Goal: Transaction & Acquisition: Purchase product/service

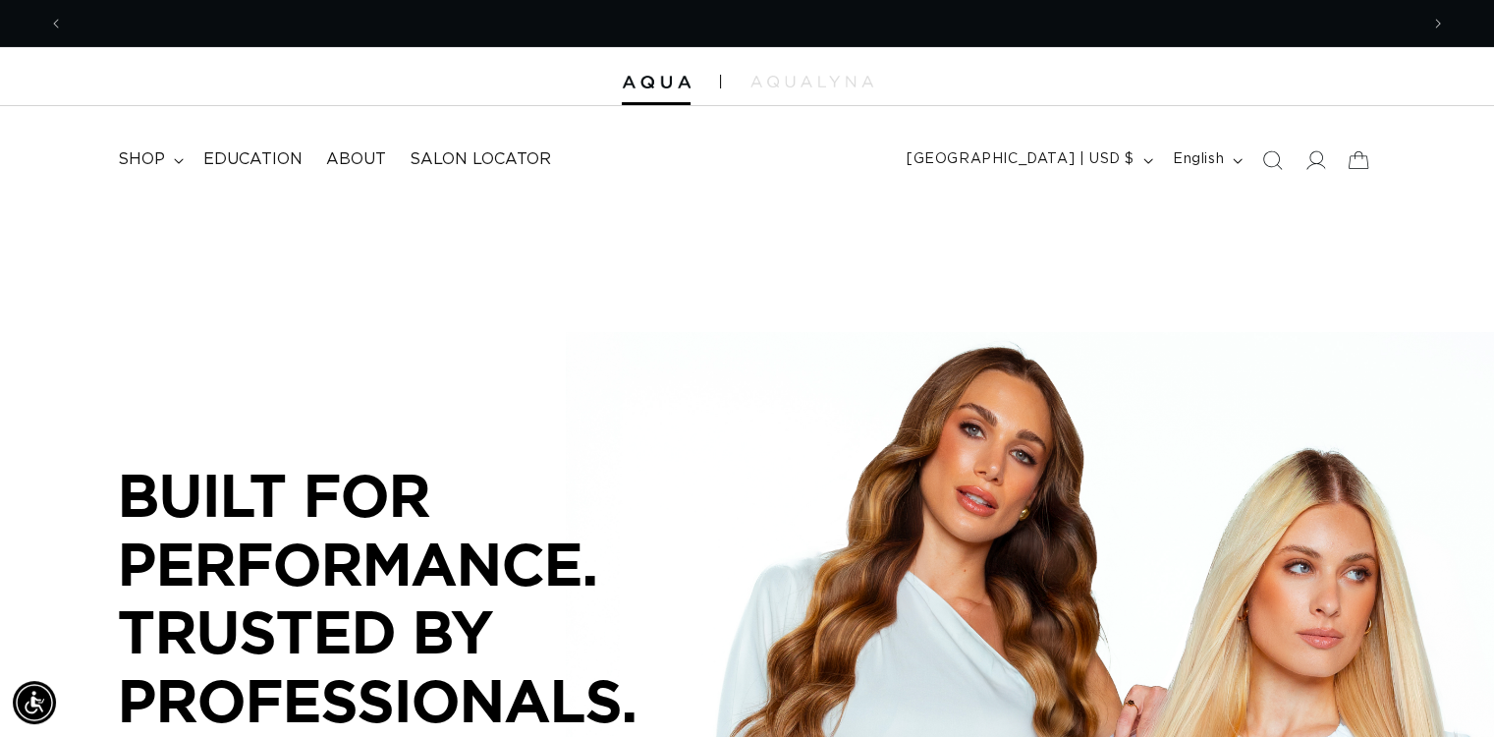
scroll to position [0, 1354]
click at [149, 152] on span "shop" at bounding box center [141, 159] width 47 height 21
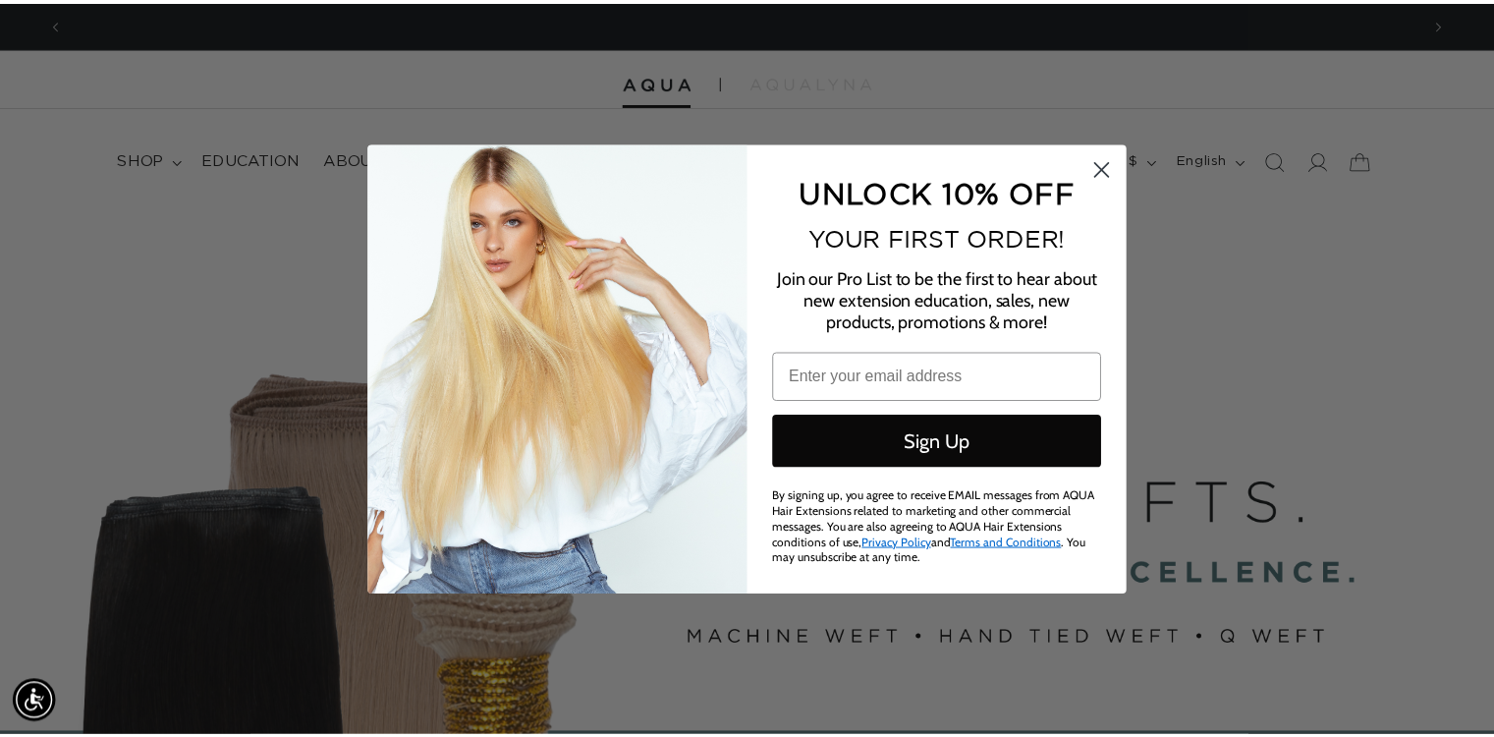
scroll to position [0, 0]
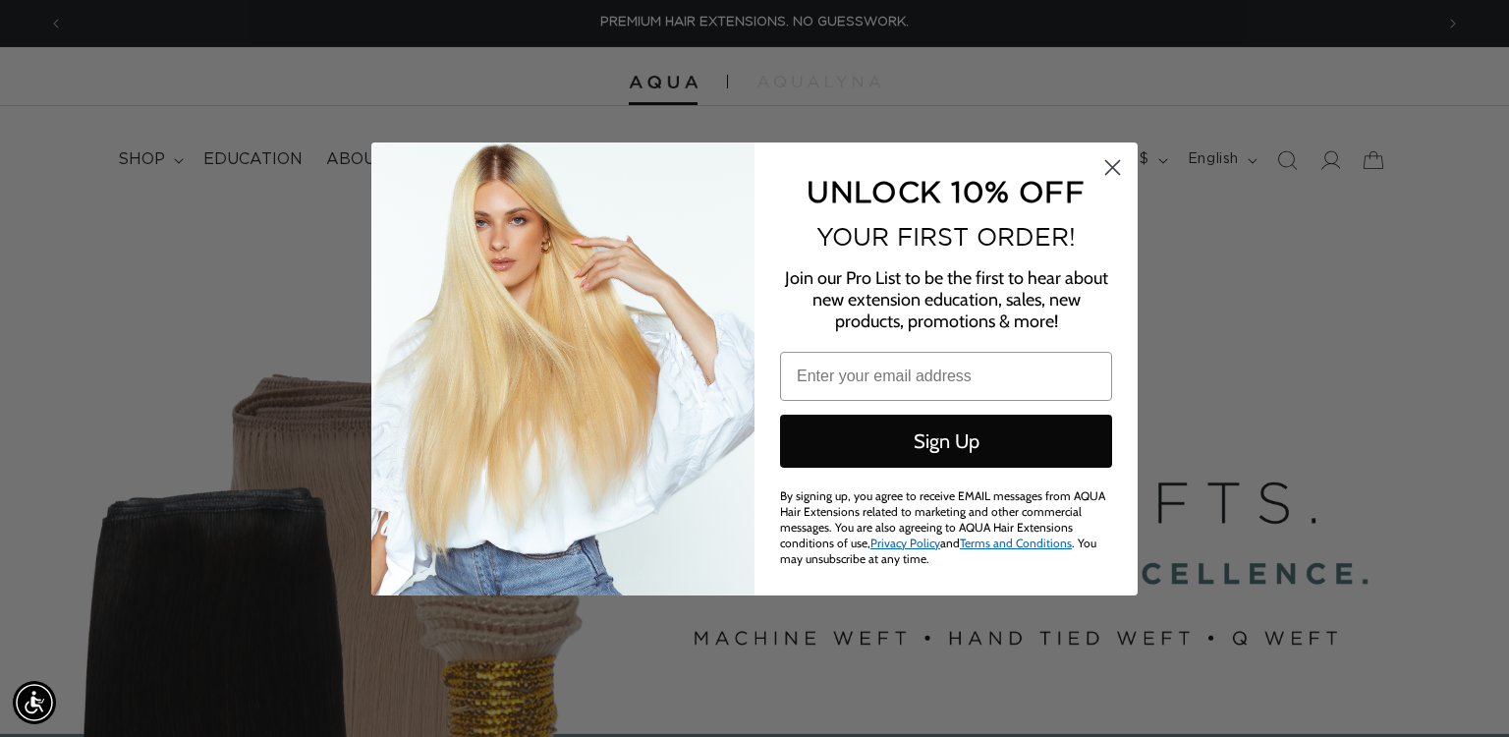
click at [1116, 168] on circle "Close dialog" at bounding box center [1112, 166] width 32 height 32
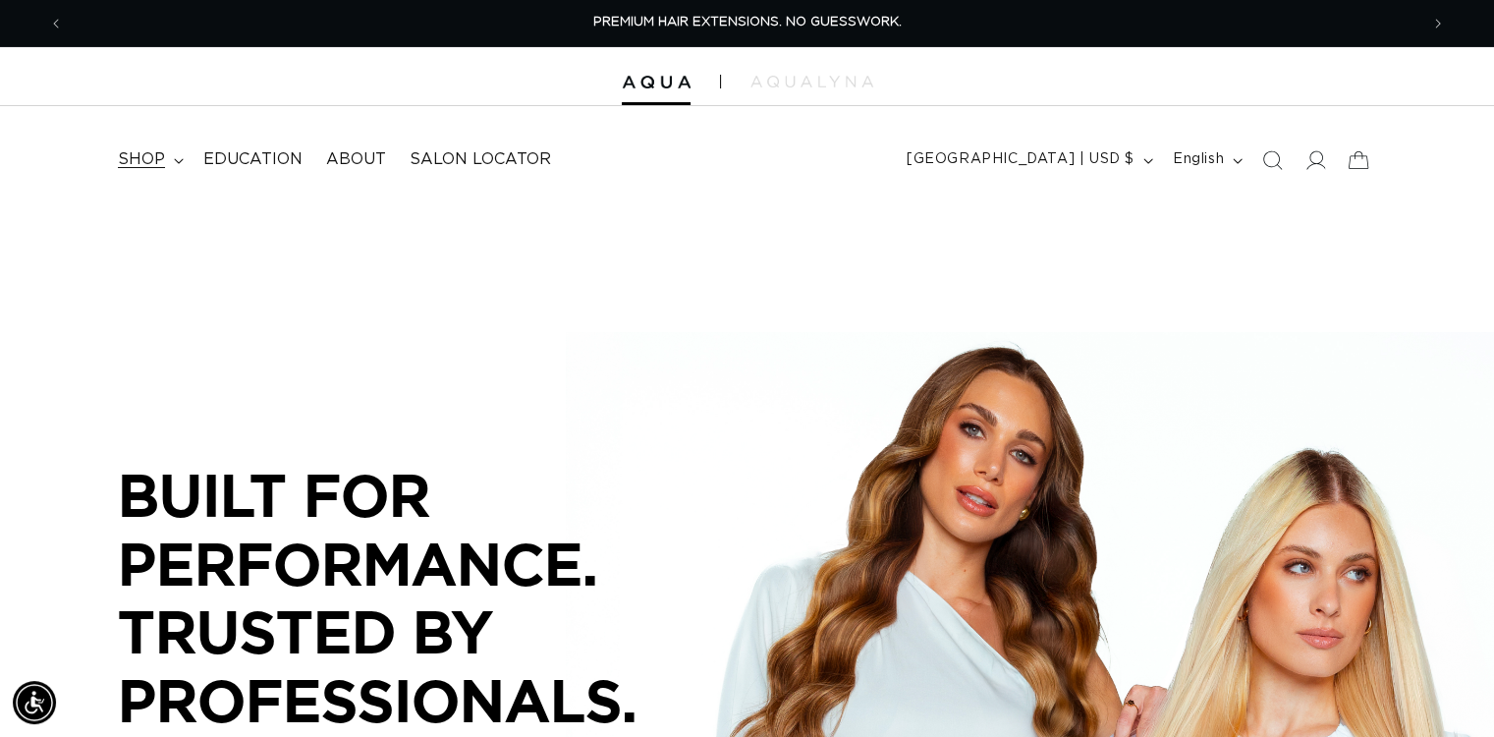
click at [149, 158] on span "shop" at bounding box center [141, 159] width 47 height 21
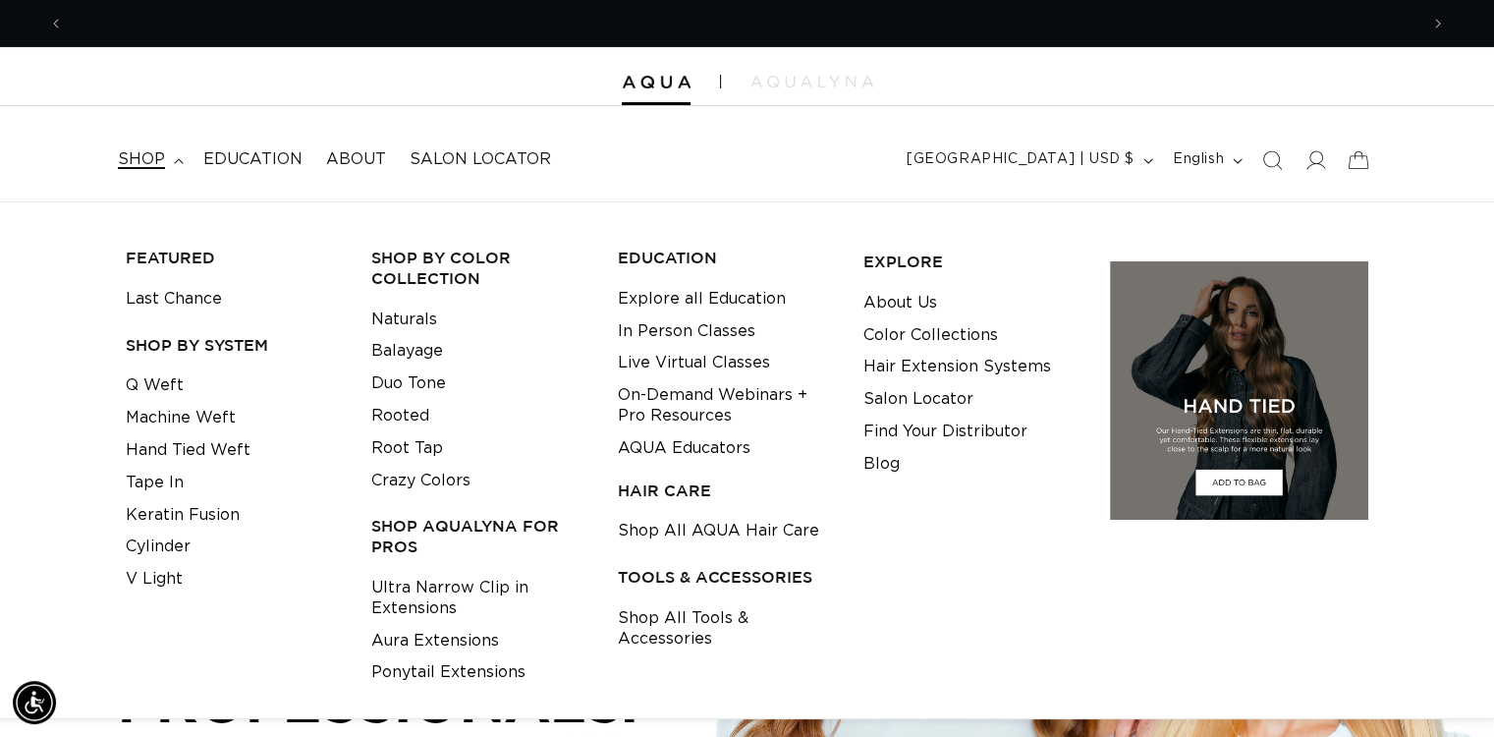
scroll to position [0, 1354]
click at [173, 386] on link "Q Weft" at bounding box center [155, 385] width 58 height 32
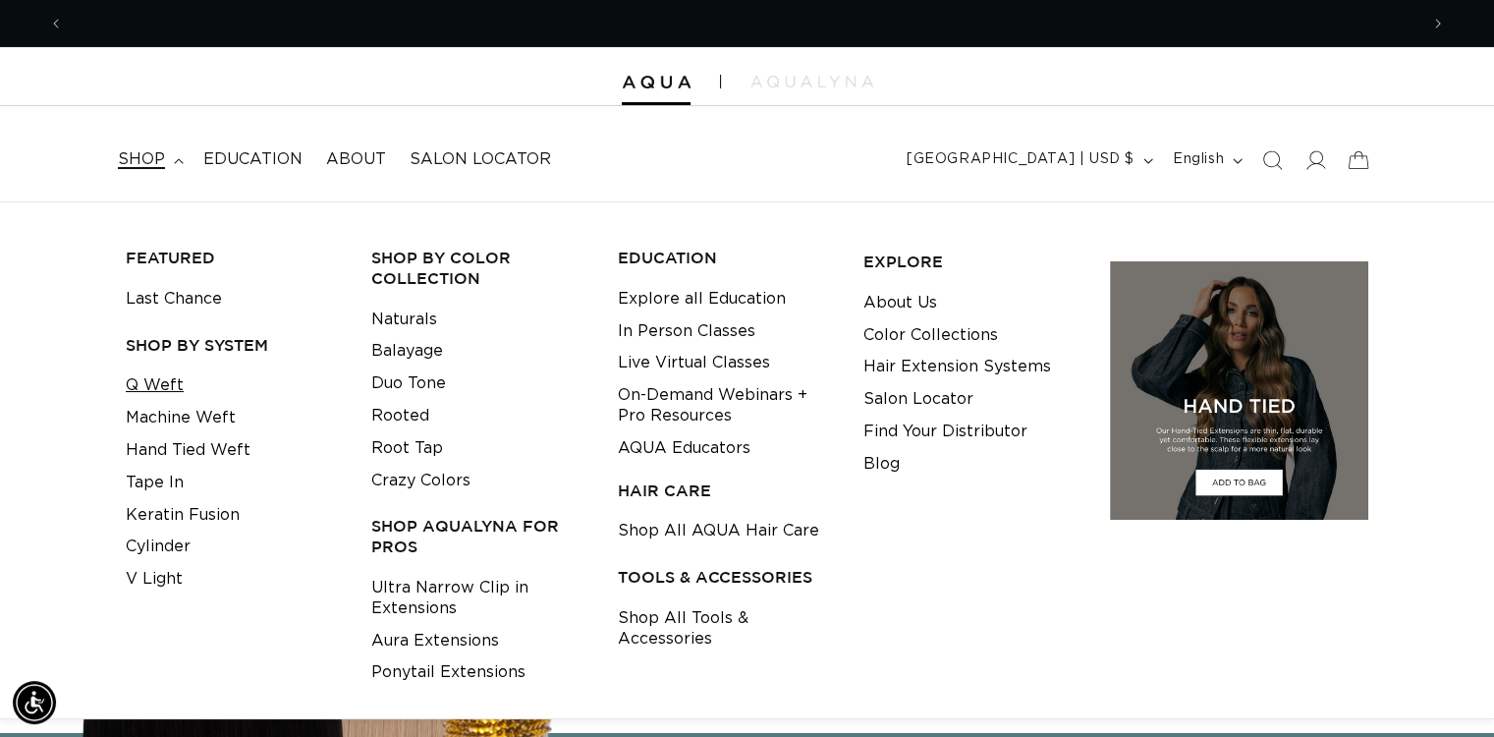
scroll to position [0, 2708]
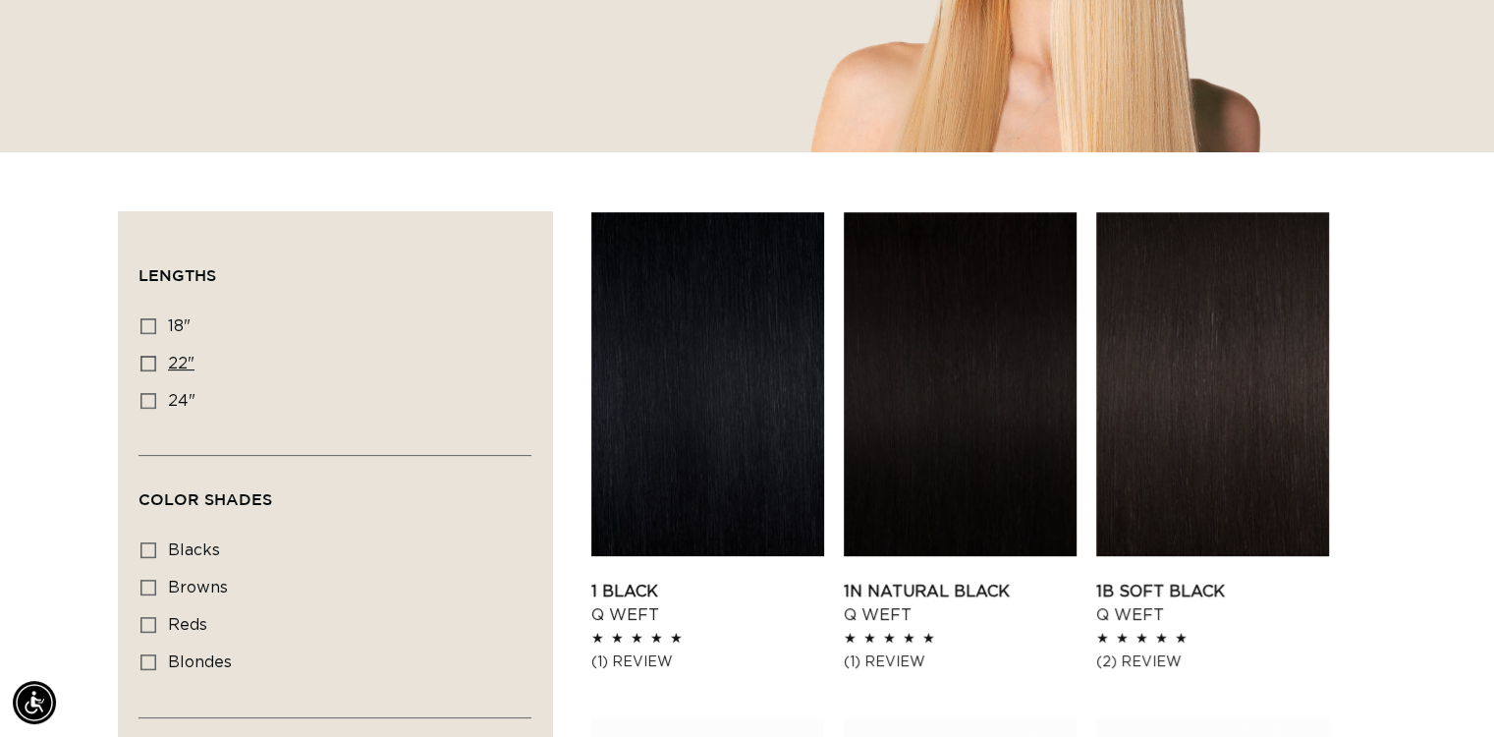
click at [149, 360] on icon at bounding box center [148, 364] width 16 height 16
click at [149, 360] on input "22" 22" (5 products)" at bounding box center [148, 364] width 16 height 16
checkbox input "true"
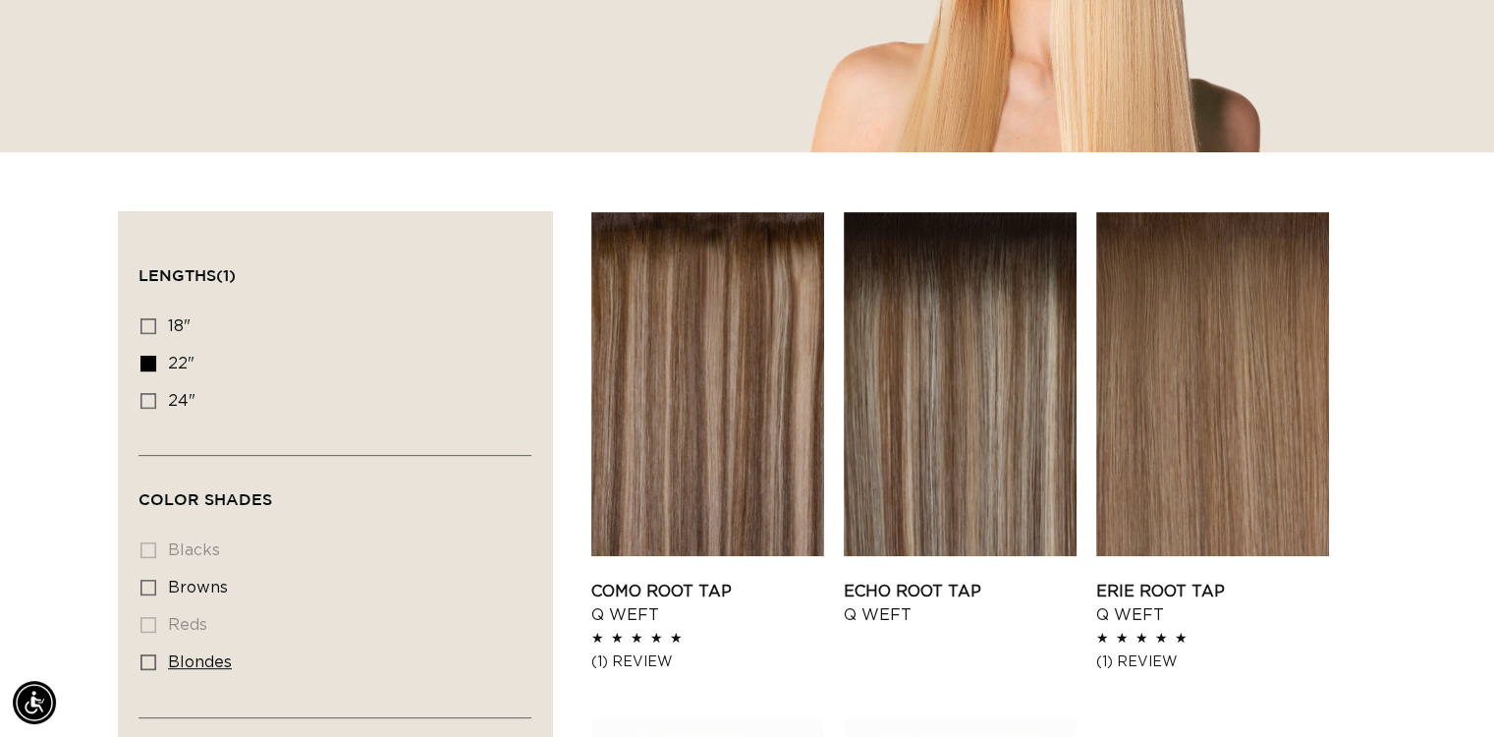
scroll to position [0, 2708]
click at [147, 656] on icon at bounding box center [148, 662] width 16 height 16
click at [147, 656] on input "blondes blondes (5 products)" at bounding box center [148, 662] width 16 height 16
checkbox input "true"
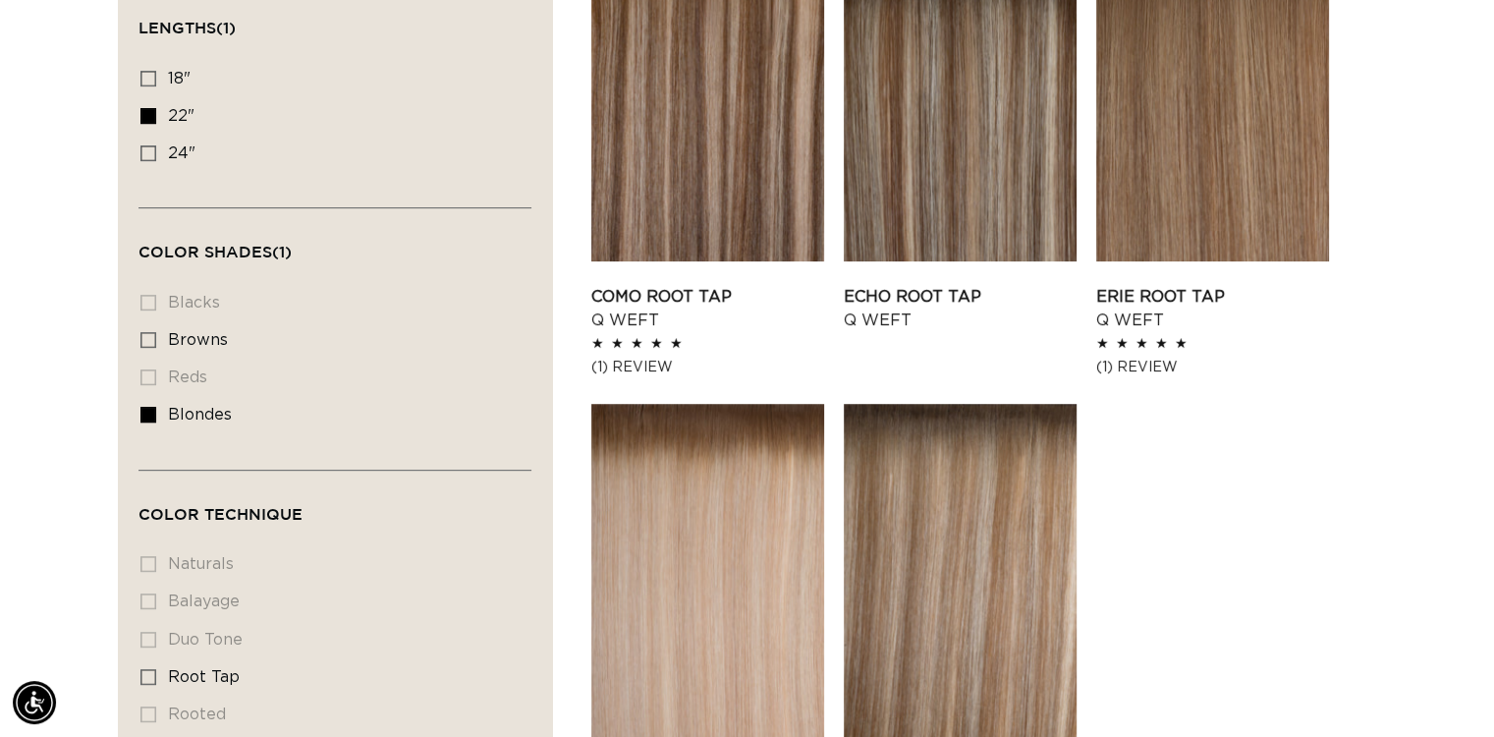
scroll to position [0, 2708]
click at [153, 154] on icon at bounding box center [148, 153] width 16 height 16
click at [153, 154] on input "24" 24" (5 products)" at bounding box center [148, 153] width 16 height 16
checkbox input "true"
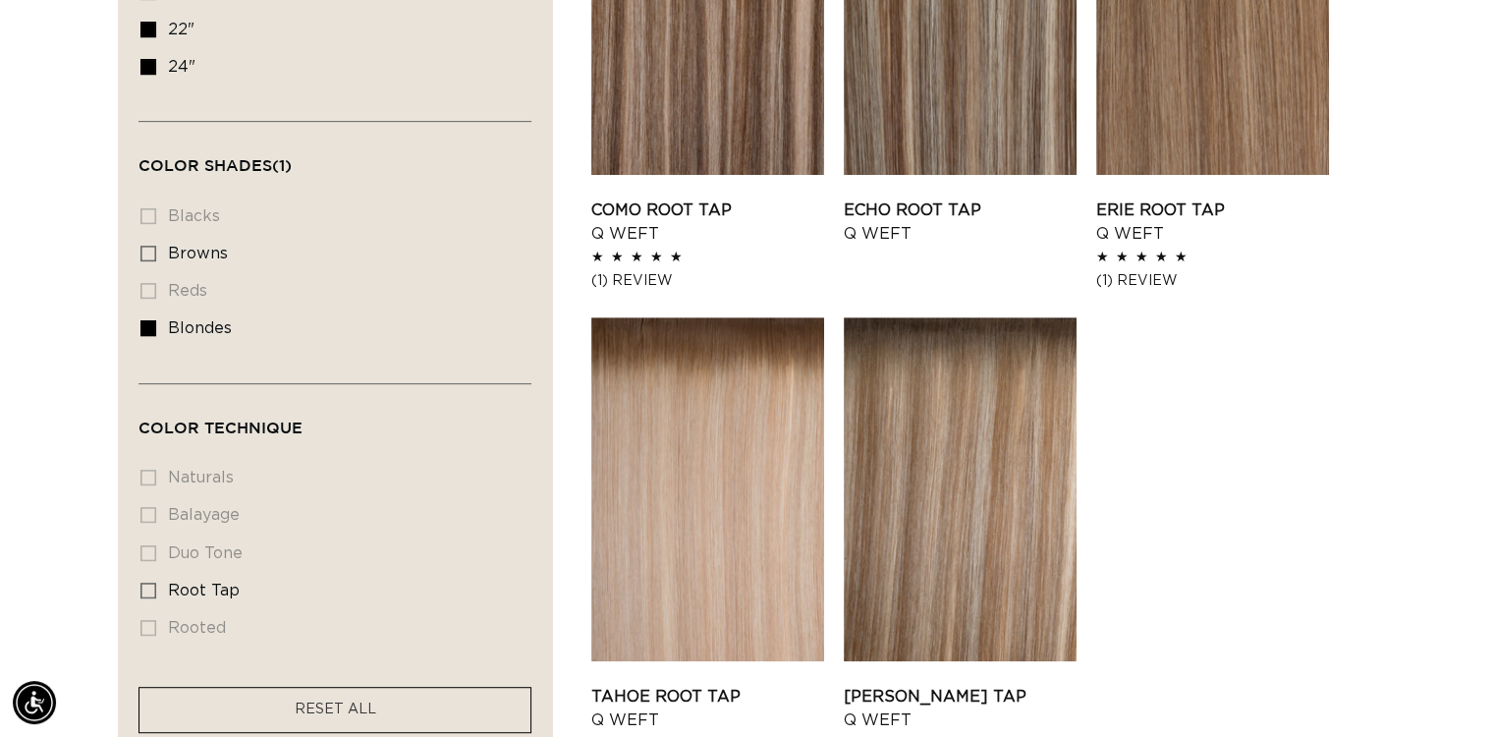
scroll to position [0, 2708]
click at [153, 472] on li "naturals naturals (0 products)" at bounding box center [328, 478] width 377 height 37
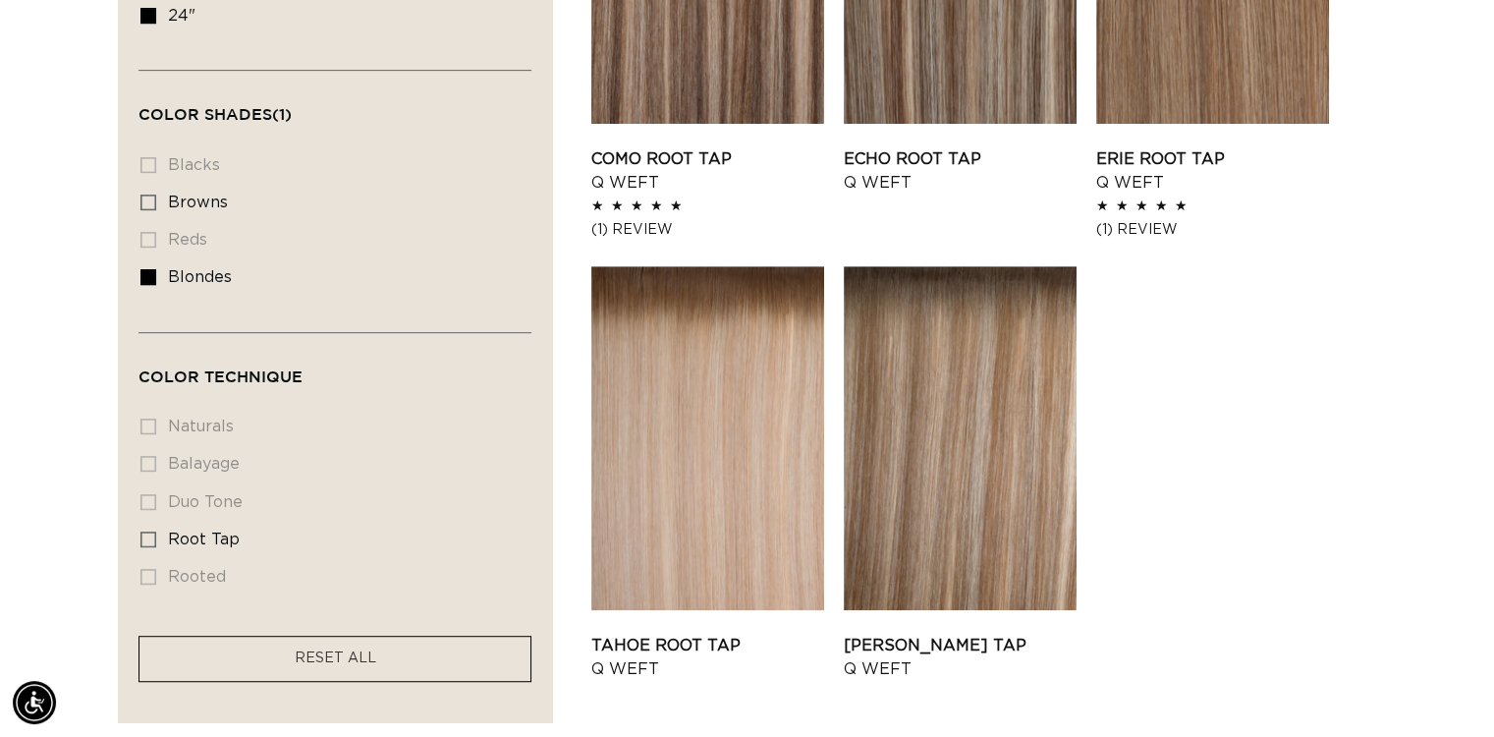
scroll to position [970, 0]
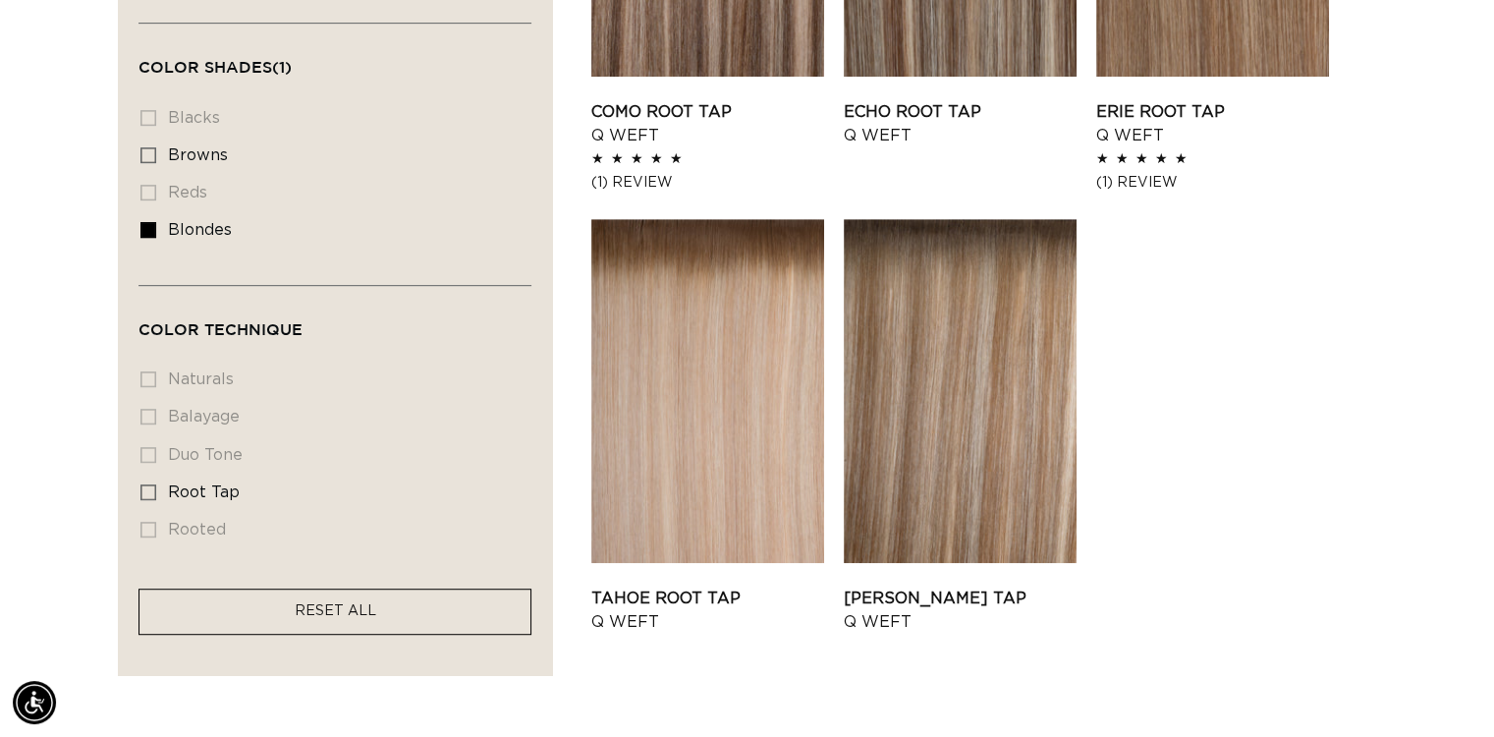
click at [306, 610] on span "RESET ALL" at bounding box center [336, 611] width 82 height 14
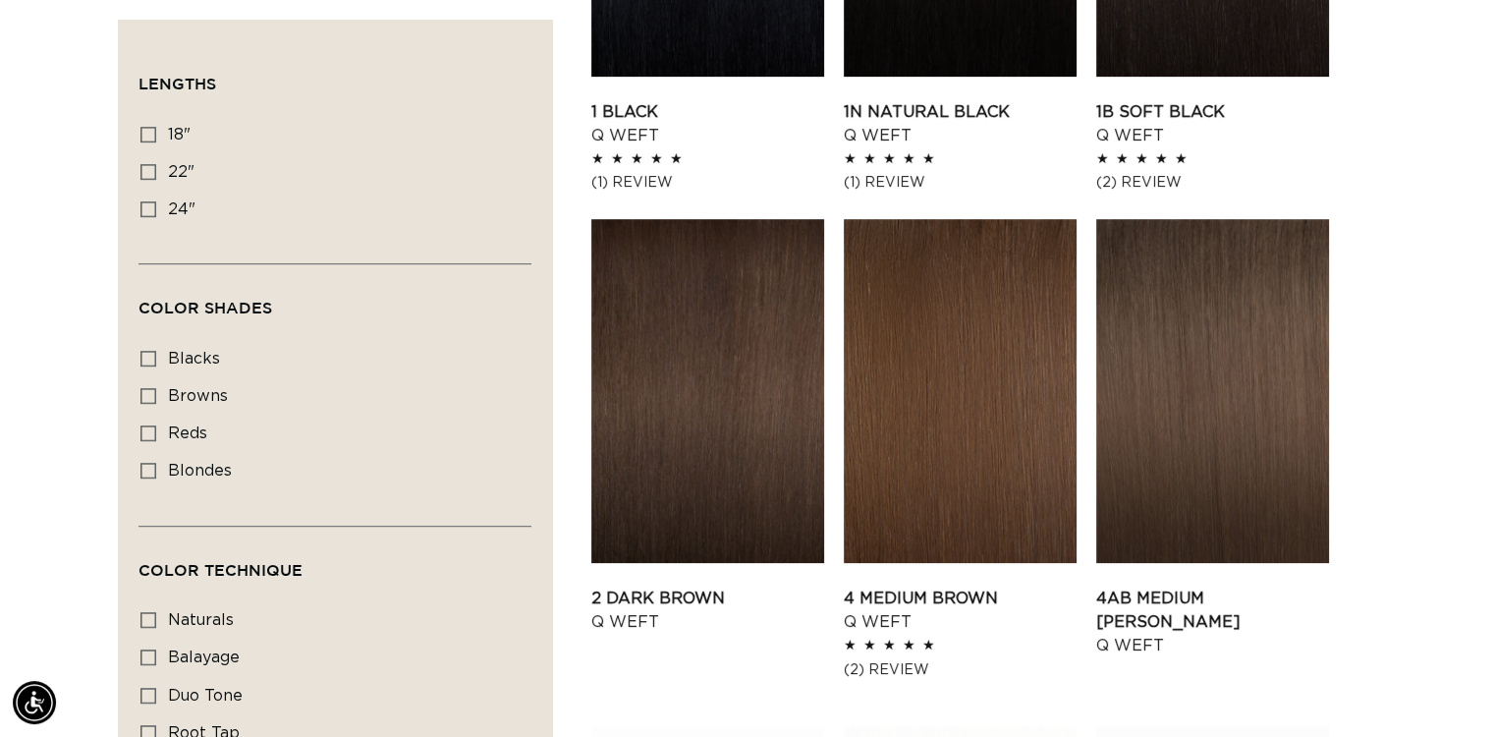
scroll to position [0, 1354]
click at [148, 172] on icon at bounding box center [148, 172] width 16 height 16
click at [148, 172] on input "22" 22" (5 products)" at bounding box center [148, 172] width 16 height 16
checkbox input "true"
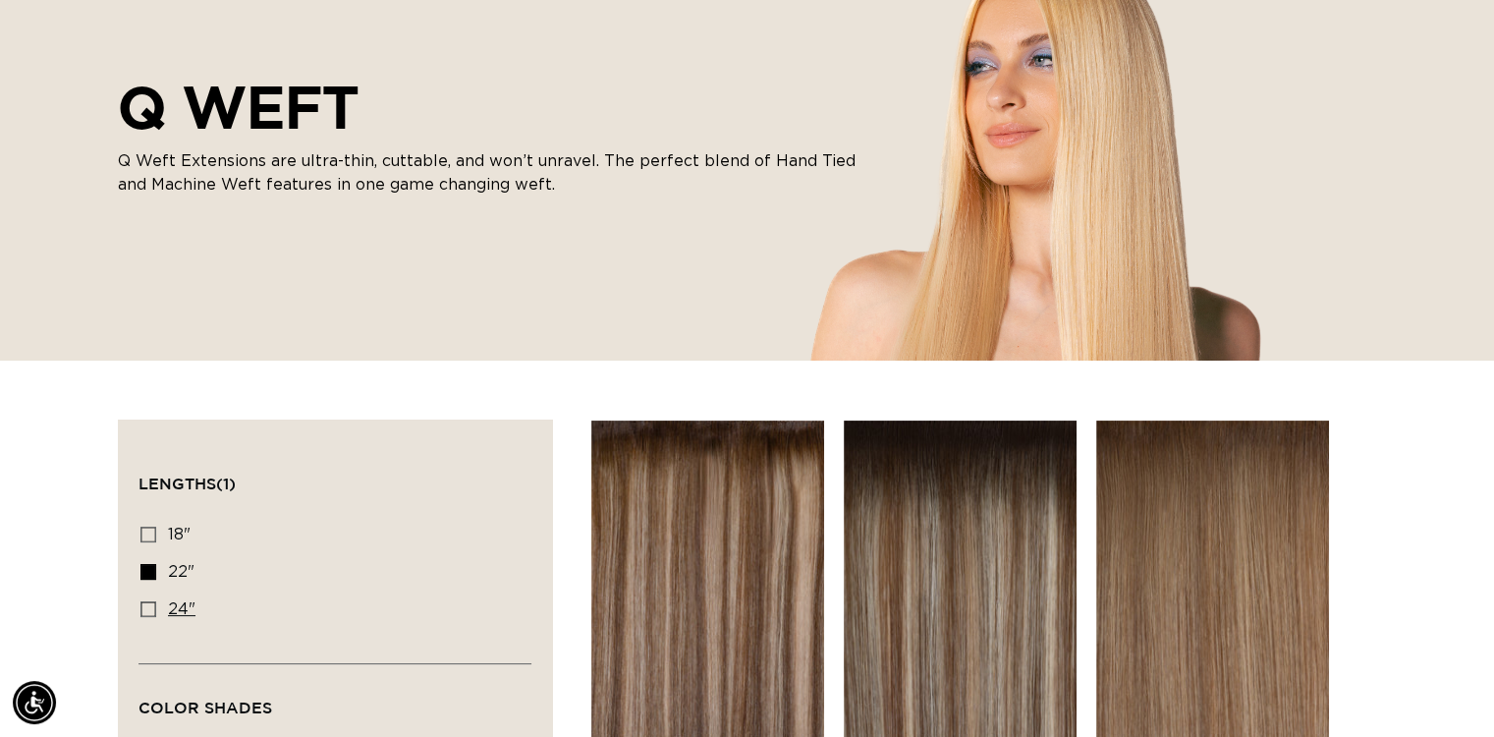
click at [153, 609] on icon at bounding box center [148, 609] width 16 height 16
click at [153, 609] on input "24" 24" (5 products)" at bounding box center [148, 609] width 16 height 16
checkbox input "true"
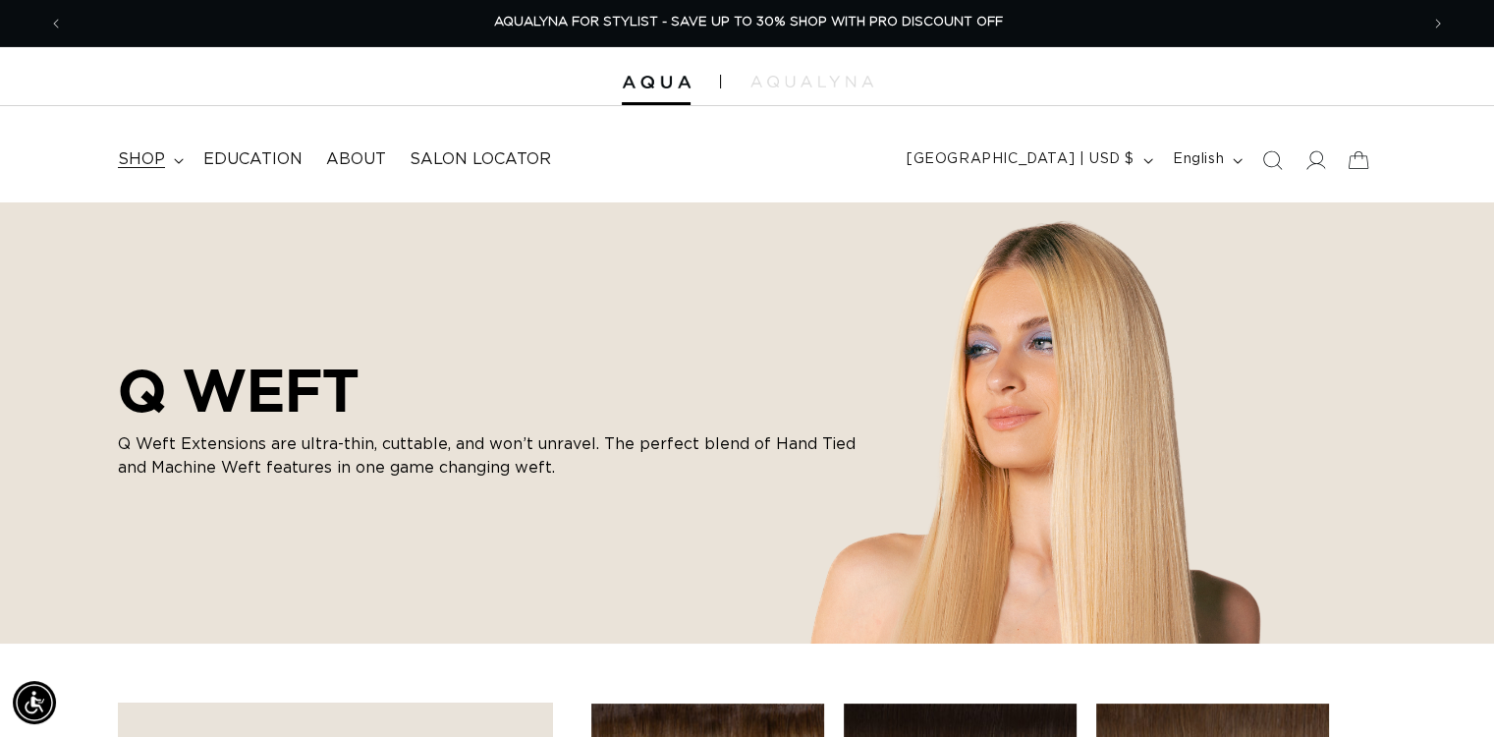
click at [143, 154] on span "shop" at bounding box center [141, 159] width 47 height 21
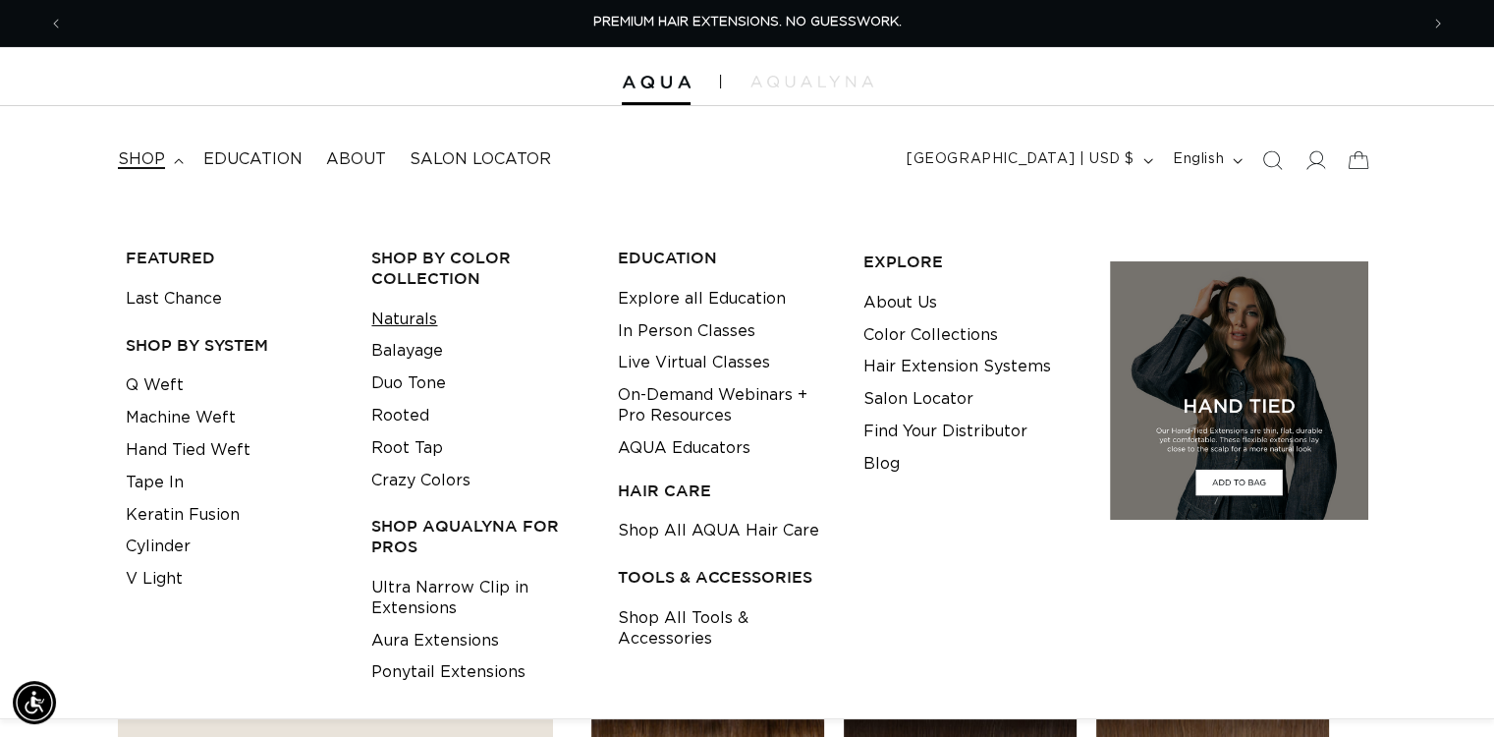
click at [413, 323] on link "Naturals" at bounding box center [404, 319] width 66 height 32
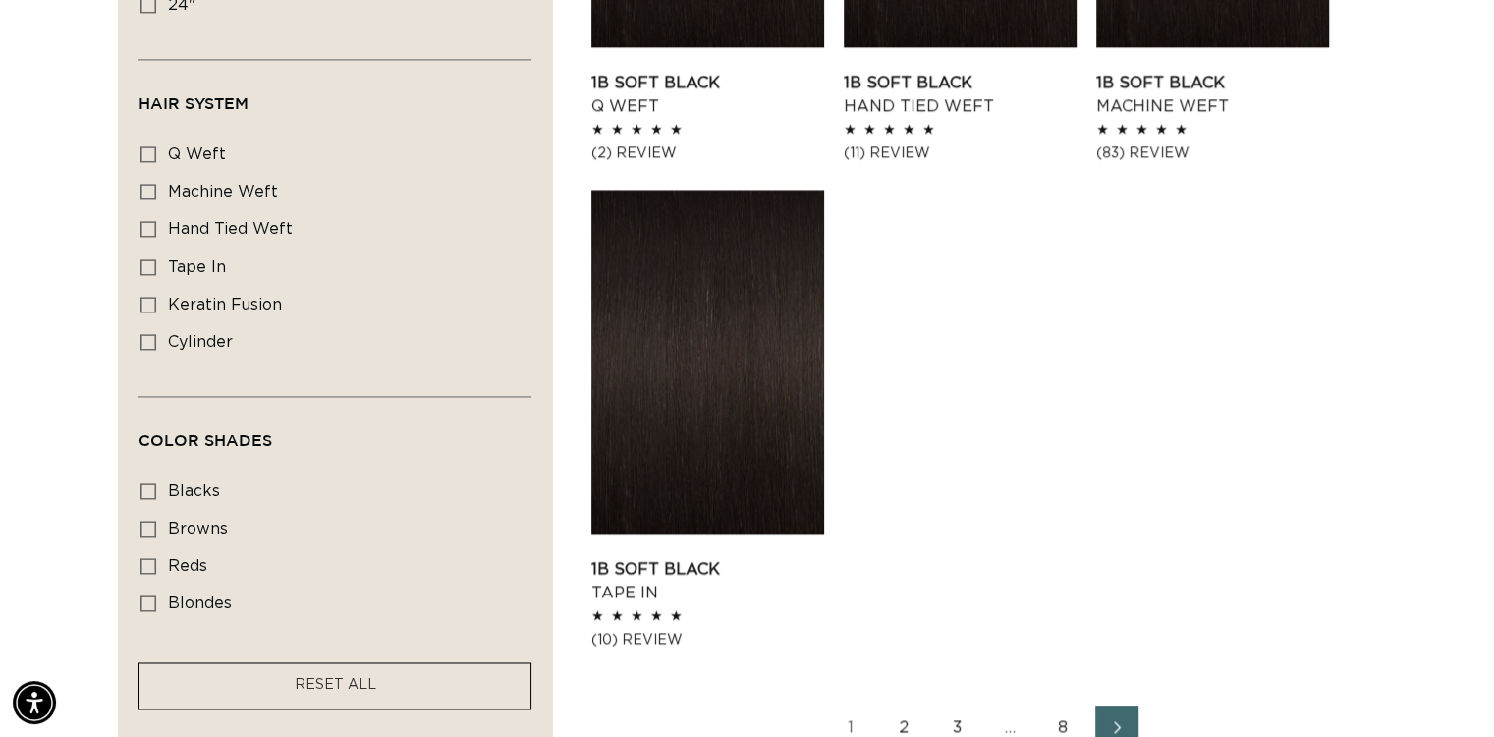
scroll to position [0, 1354]
click at [150, 600] on icon at bounding box center [148, 603] width 16 height 16
click at [150, 600] on input "blondes blondes (53 products)" at bounding box center [148, 603] width 16 height 16
checkbox input "true"
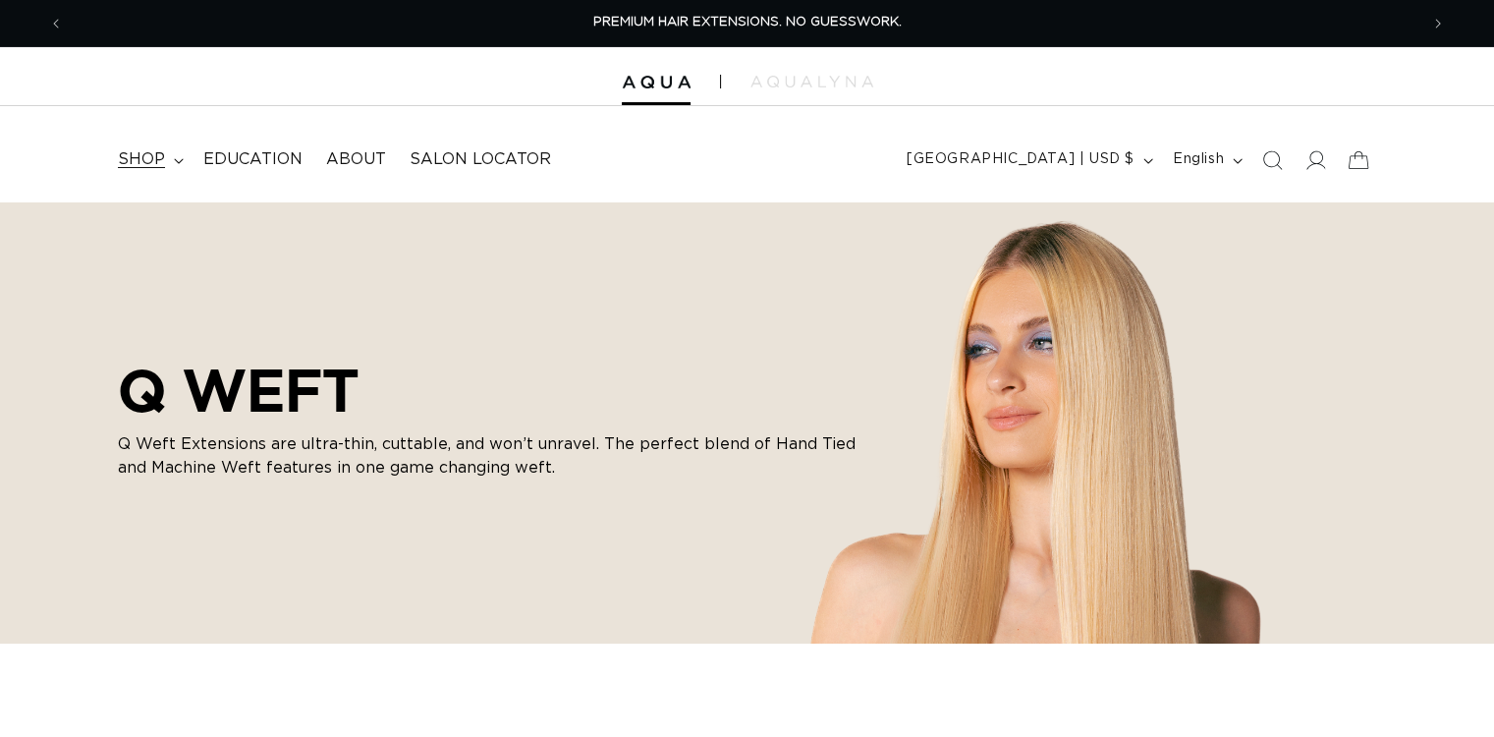
click at [160, 156] on span "shop" at bounding box center [141, 159] width 47 height 21
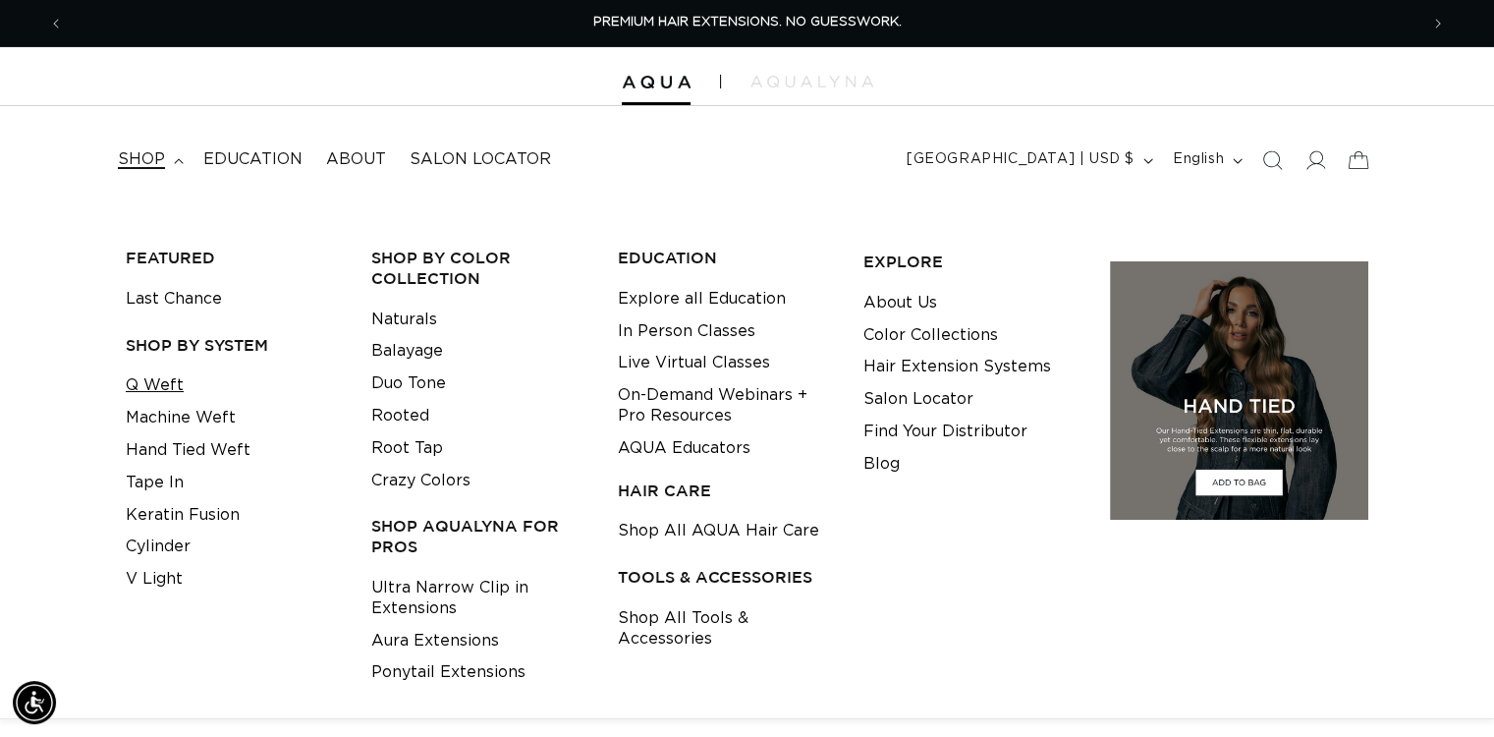
click at [160, 382] on link "Q Weft" at bounding box center [155, 385] width 58 height 32
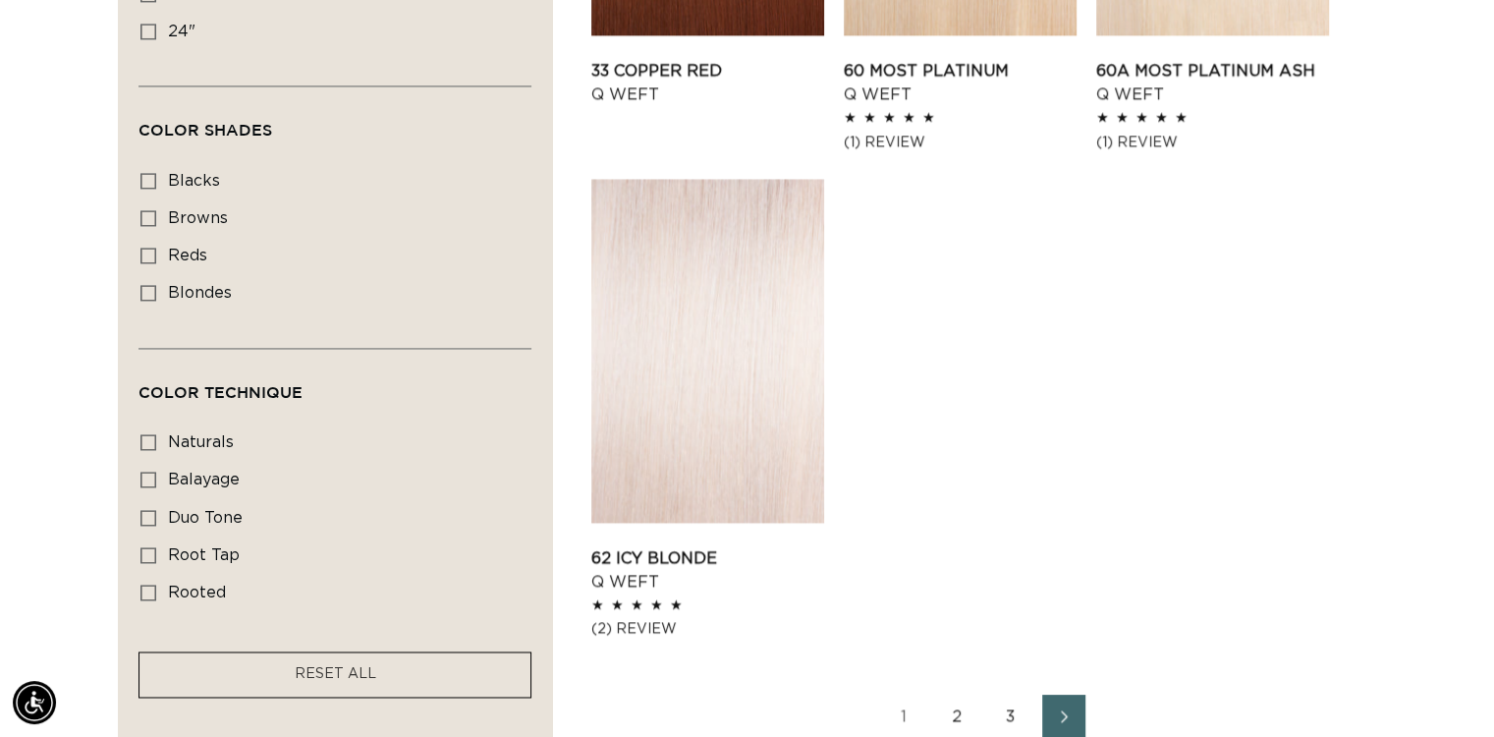
scroll to position [0, 2708]
click at [684, 546] on link "62 Icy Blonde Q Weft" at bounding box center [707, 569] width 233 height 47
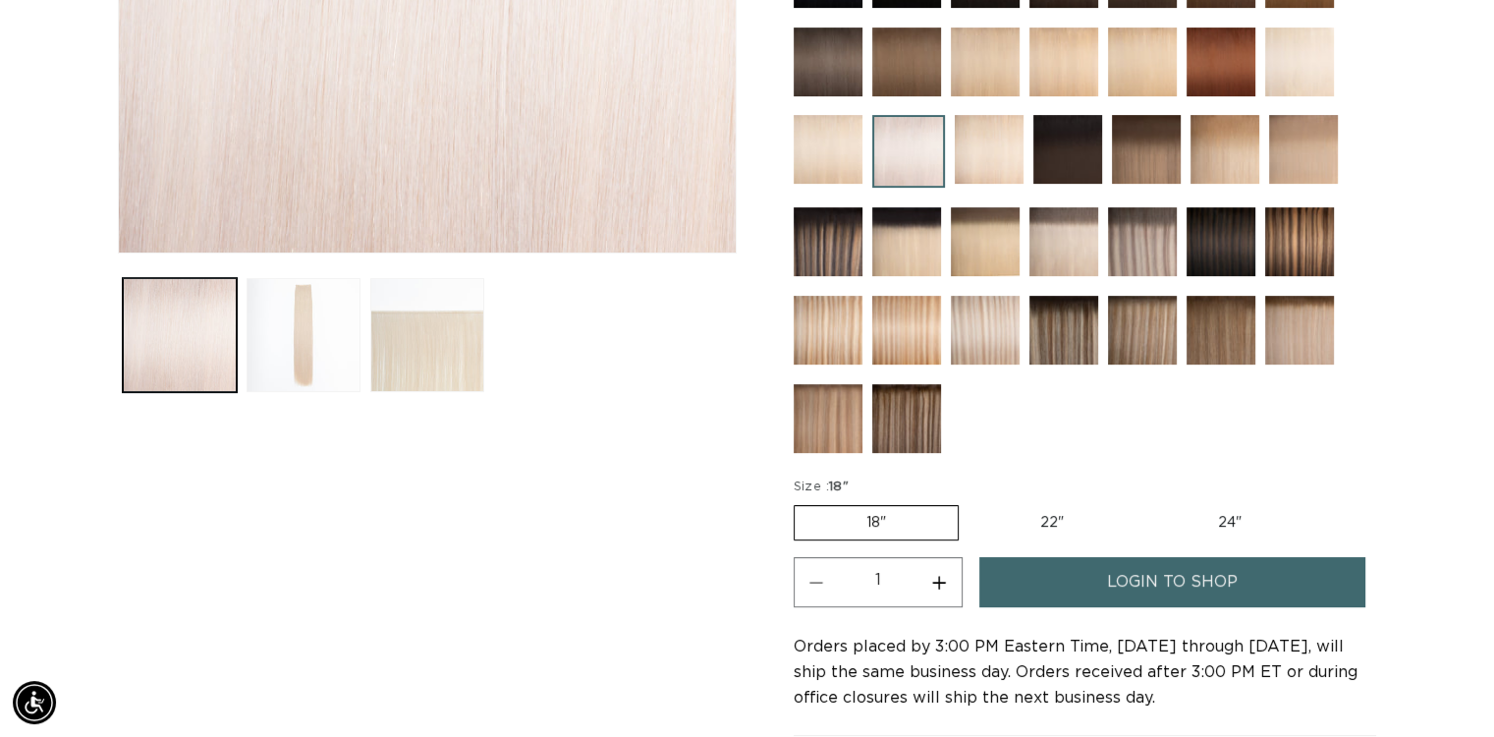
scroll to position [0, 2708]
click at [1046, 506] on label "22" Variant sold out or unavailable" at bounding box center [1051, 522] width 167 height 33
click at [969, 502] on input "22" Variant sold out or unavailable" at bounding box center [968, 501] width 1 height 1
radio input "true"
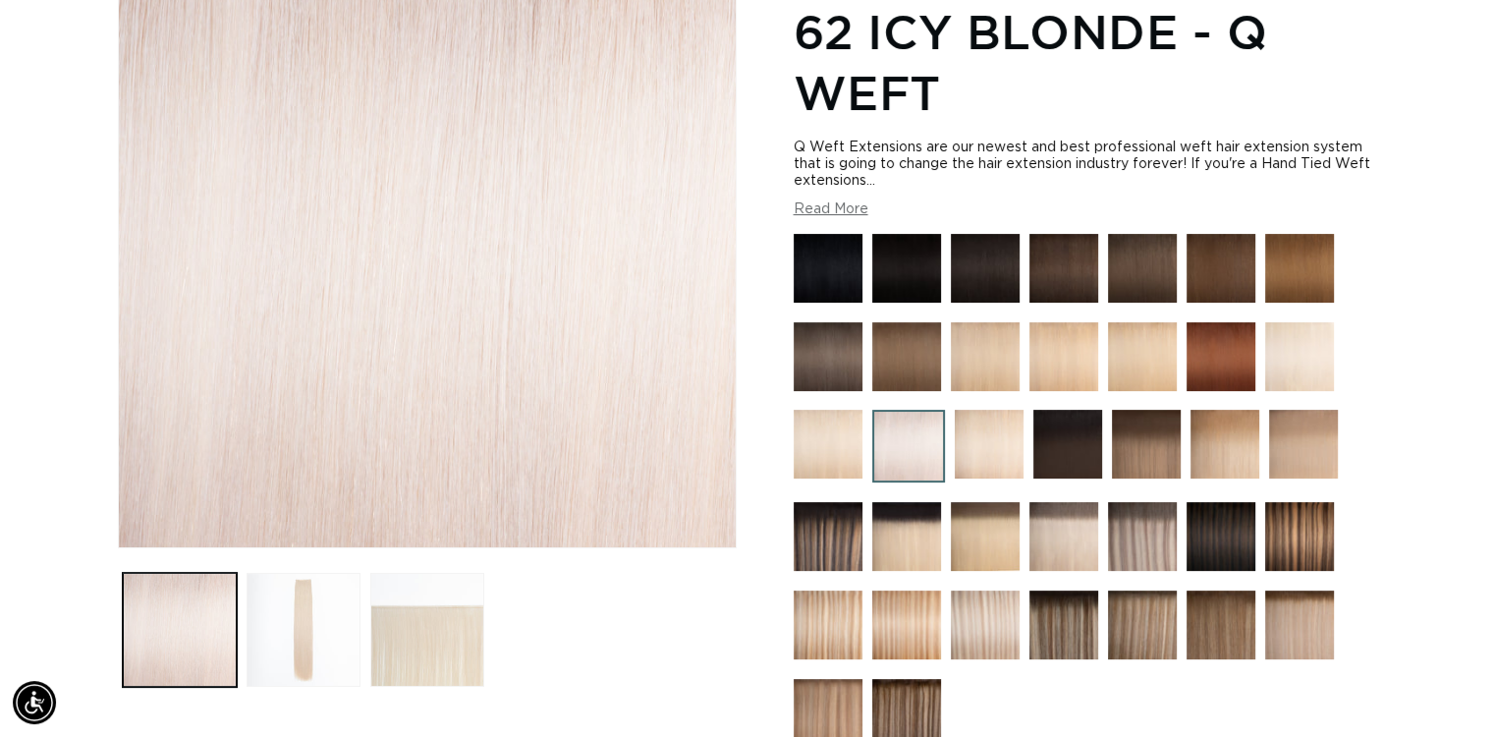
scroll to position [0, 1354]
click at [271, 602] on button "Load image 2 in gallery view" at bounding box center [304, 630] width 114 height 114
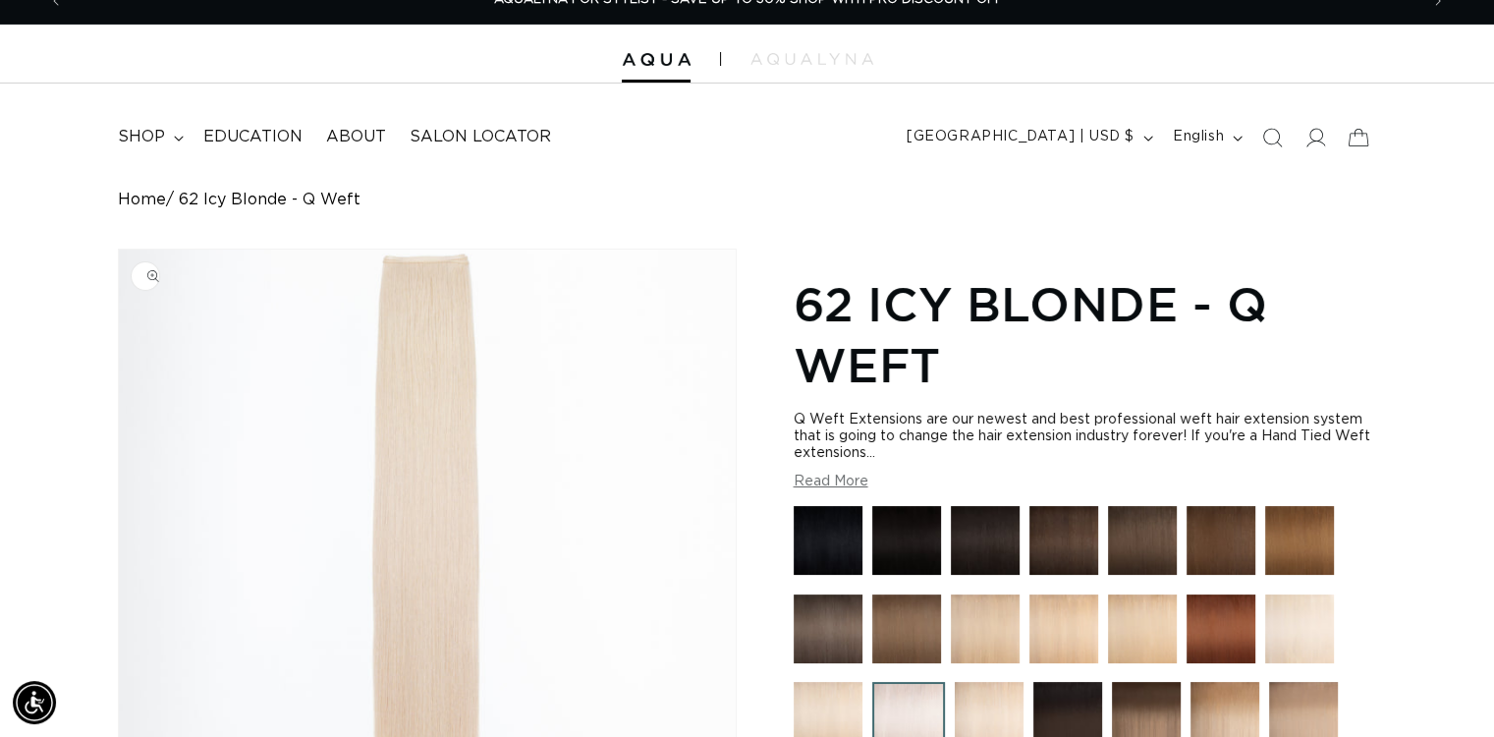
scroll to position [0, 0]
